Goal: Complete application form

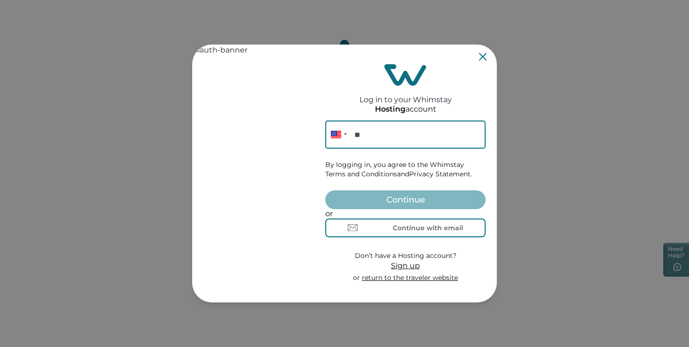
click at [482, 58] on icon "Close" at bounding box center [482, 56] width 7 height 7
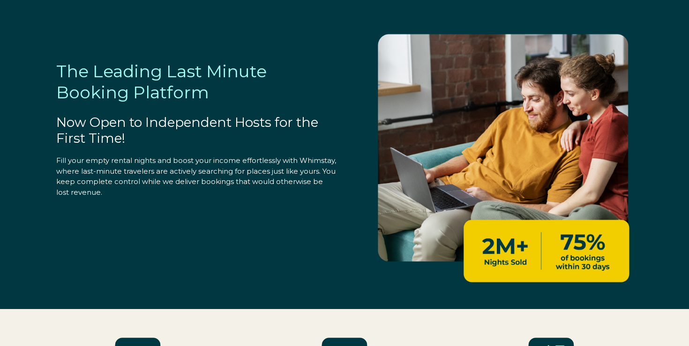
select select "US"
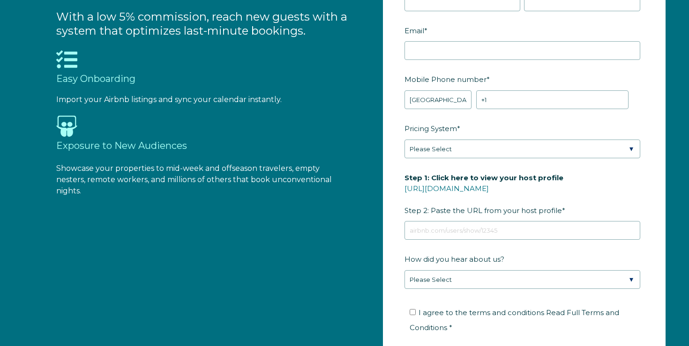
scroll to position [1071, 0]
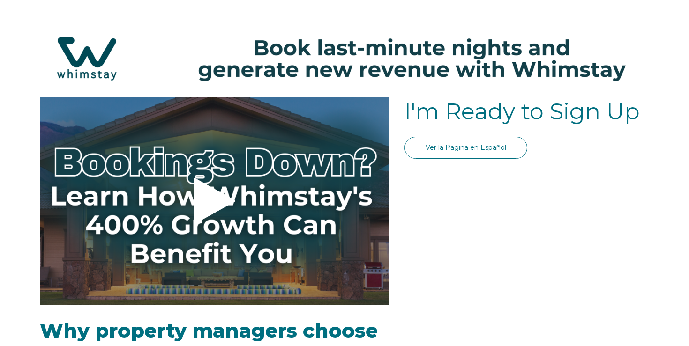
select select "US"
select select "Standard"
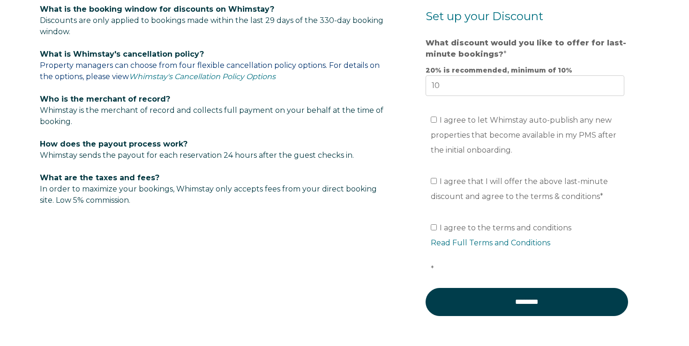
scroll to position [524, 0]
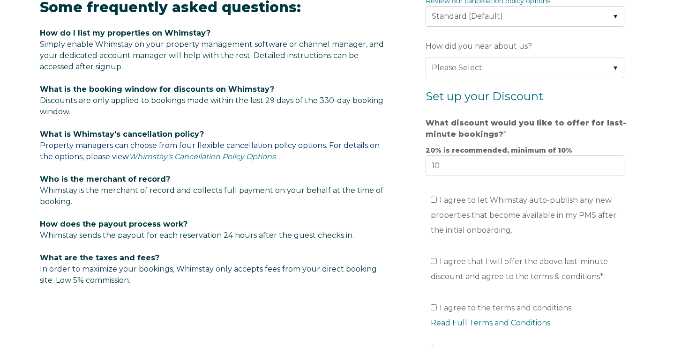
click at [295, 189] on span "Whimstay is the merchant of record and collects full payment on your behalf at …" at bounding box center [212, 196] width 344 height 20
